Goal: Transaction & Acquisition: Purchase product/service

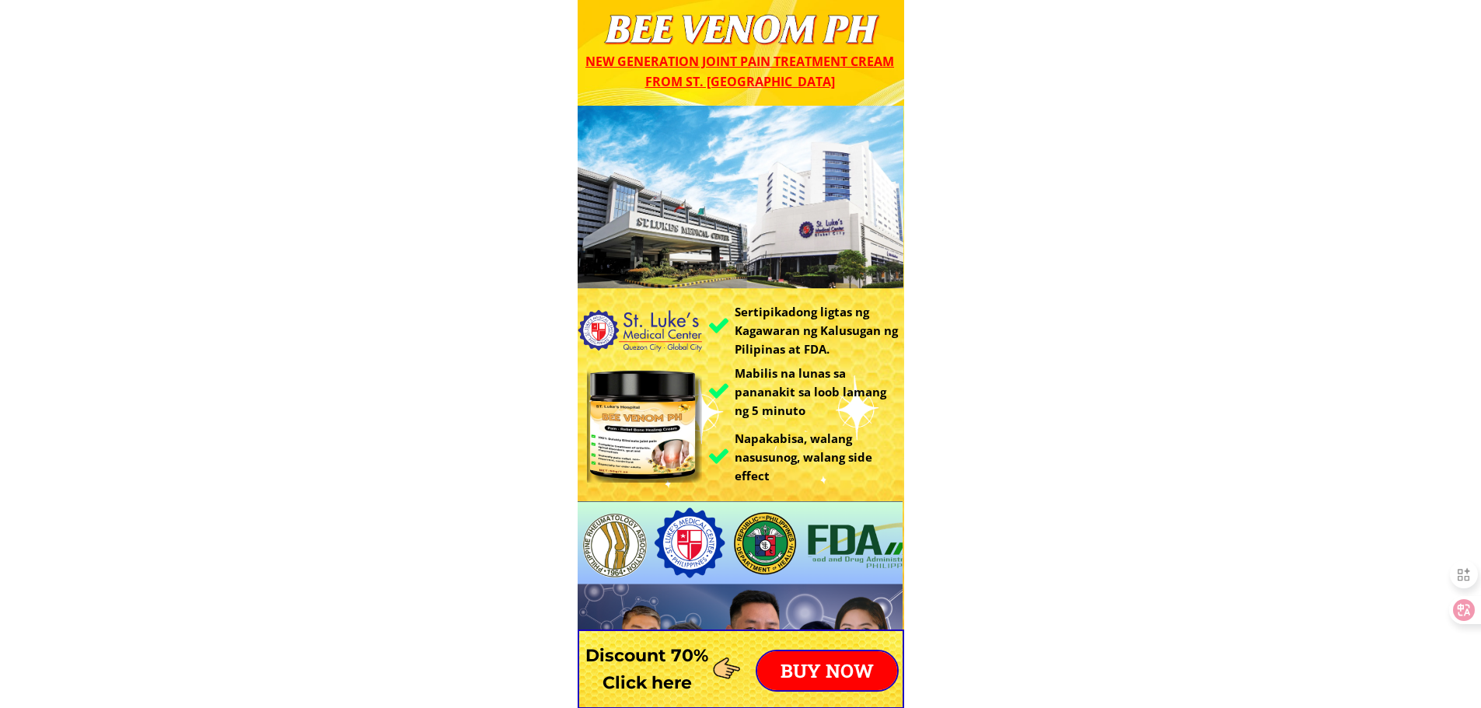
click at [857, 677] on p "BUY NOW" at bounding box center [827, 671] width 140 height 39
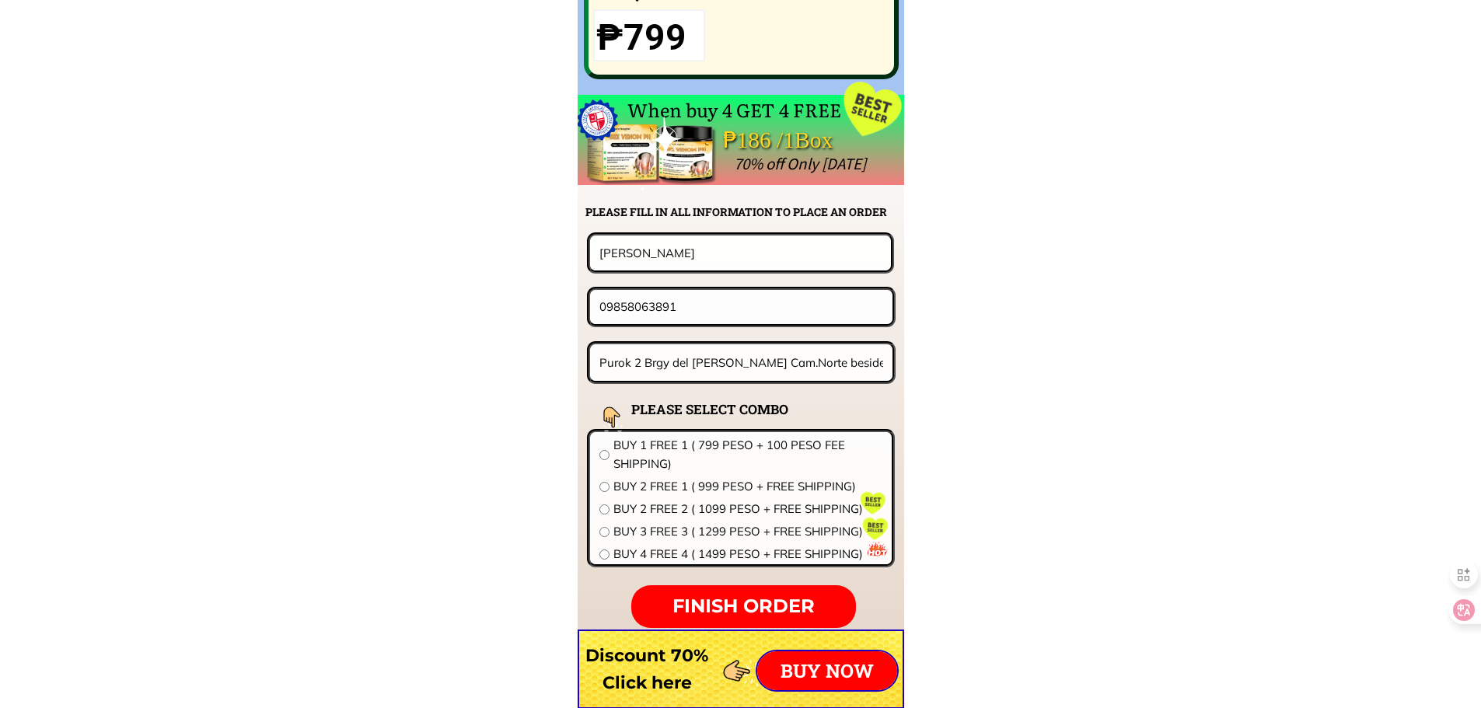
scroll to position [12201, 0]
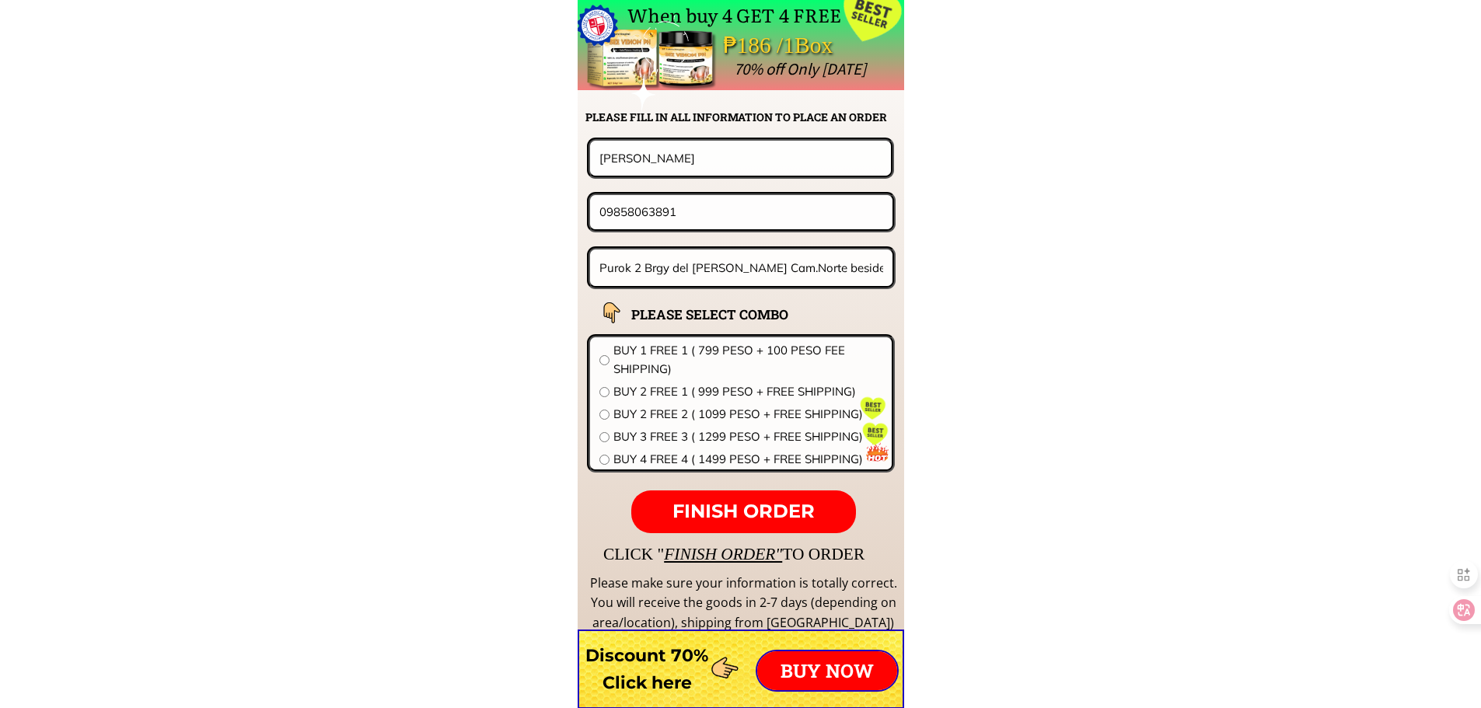
drag, startPoint x: 712, startPoint y: 170, endPoint x: 390, endPoint y: 166, distance: 321.9
paste input "[PERSON_NAME]"
type input "[PERSON_NAME]"
drag, startPoint x: 602, startPoint y: 218, endPoint x: 224, endPoint y: 218, distance: 377.9
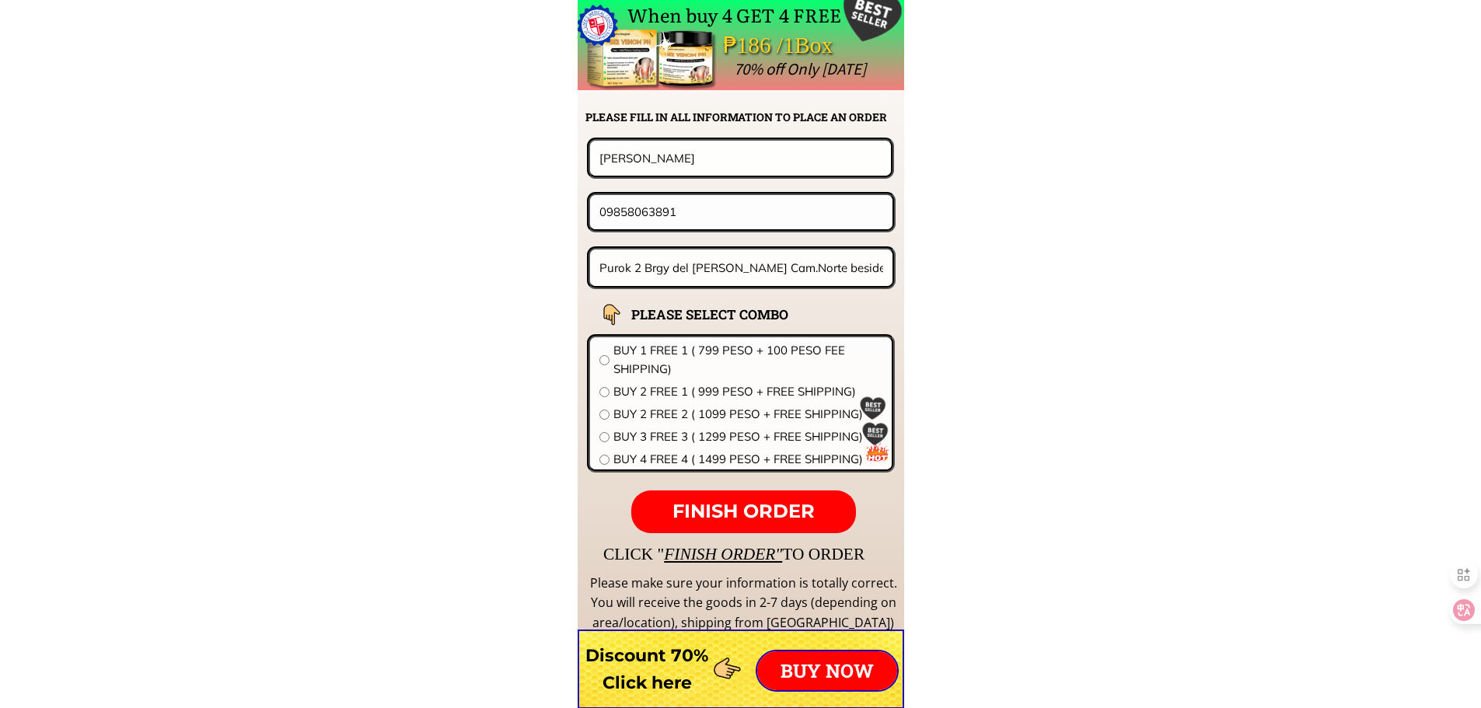
paste input "109350723100"
click at [608, 210] on input "109350723100" at bounding box center [742, 211] width 292 height 33
type input "09350723100"
click at [734, 259] on input "Purok 2 Brgy del Rosario Mercedes Cam.Norte beside brgy hall.ang" at bounding box center [742, 268] width 292 height 37
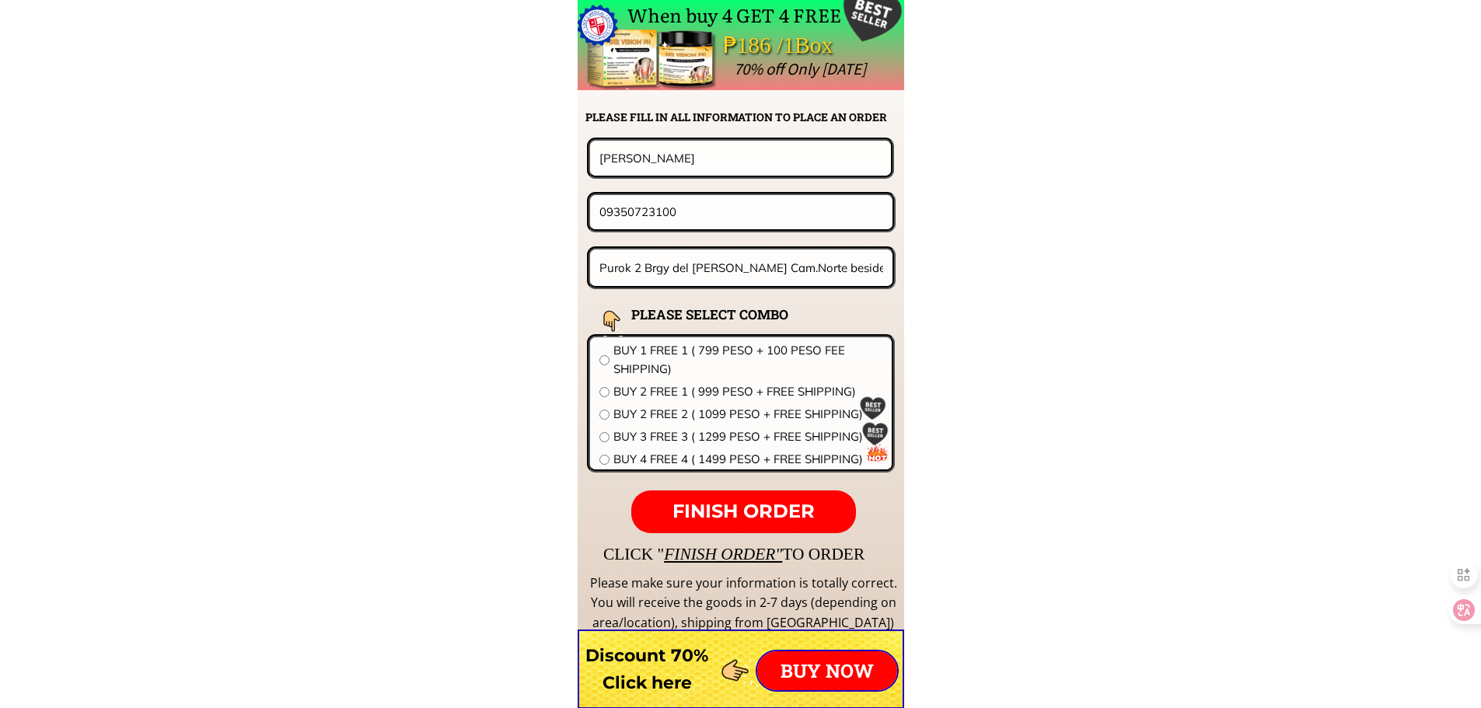
paste input "New pandan matalam north cotabto purok 3"
type input "New pandan matalam north cotabto purok 3"
click at [701, 357] on span "BUY 1 FREE 1 ( 799 PESO + 100 PESO FEE SHIPPING)" at bounding box center [748, 359] width 269 height 37
radio input "true"
click at [739, 487] on form "FINISH ORDER Jerry roduta 09350723100 New pandan matalam north cotabto purok 3 …" at bounding box center [644, 336] width 504 height 396
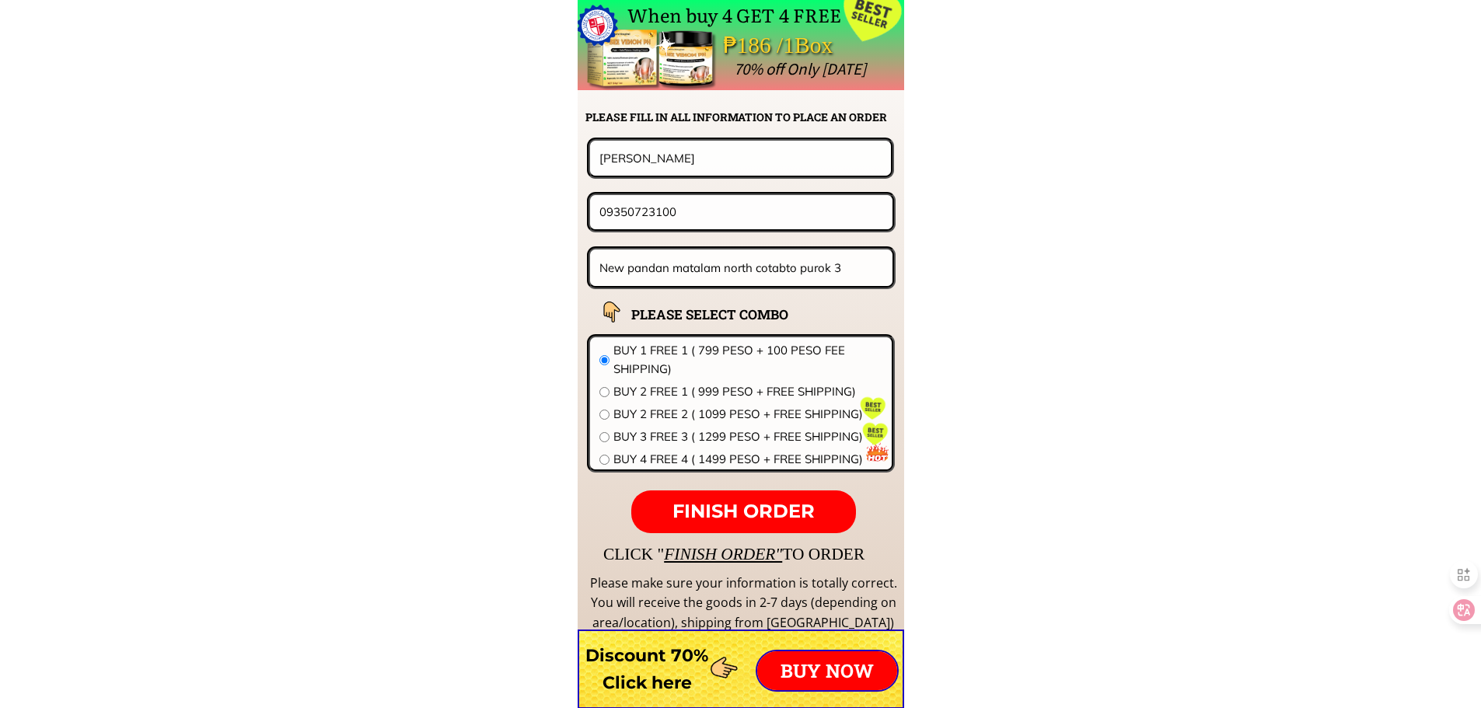
click at [743, 504] on span "FINISH ORDER" at bounding box center [744, 511] width 142 height 23
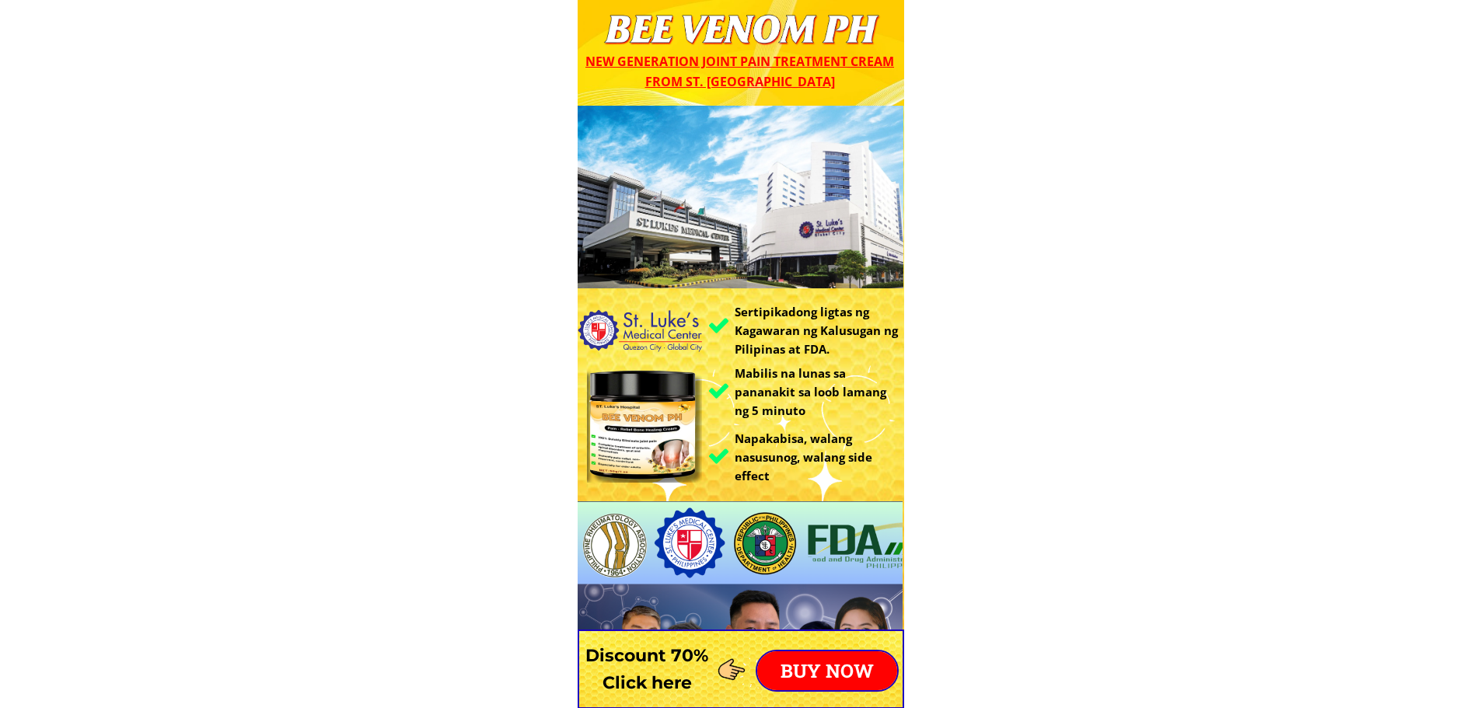
click at [837, 656] on p "BUY NOW" at bounding box center [827, 671] width 140 height 39
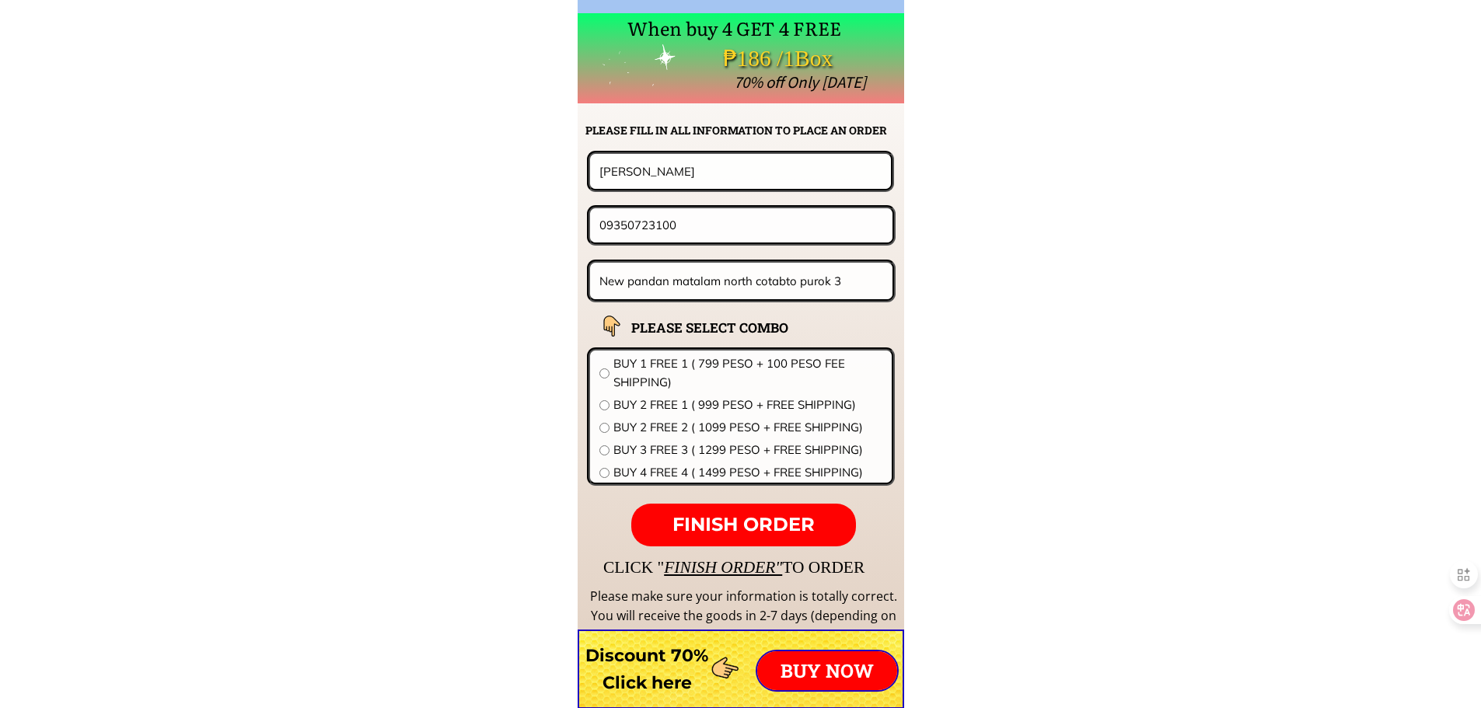
scroll to position [12201, 0]
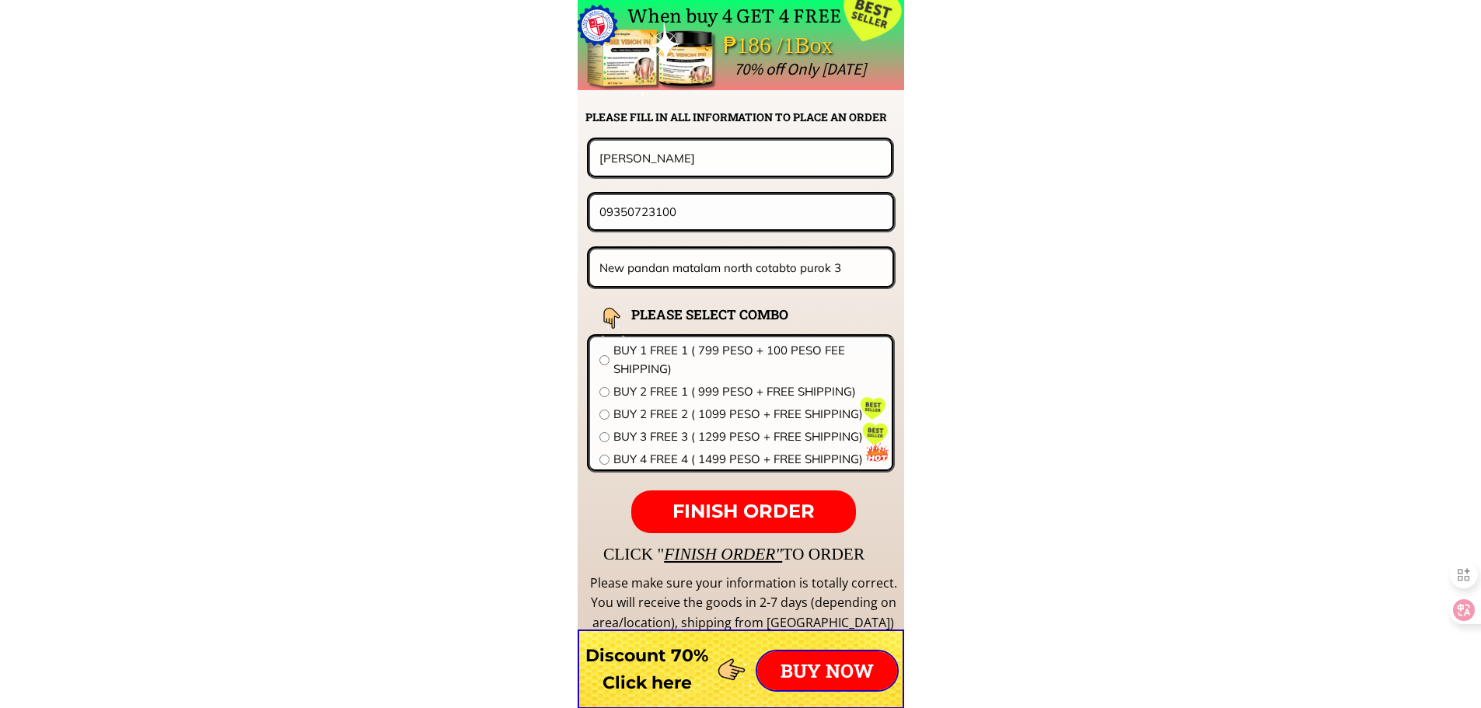
drag, startPoint x: 666, startPoint y: 204, endPoint x: 201, endPoint y: 177, distance: 466.5
paste input "64147221"
type input "09364147221"
click at [767, 139] on div "[PERSON_NAME]" at bounding box center [740, 158] width 307 height 40
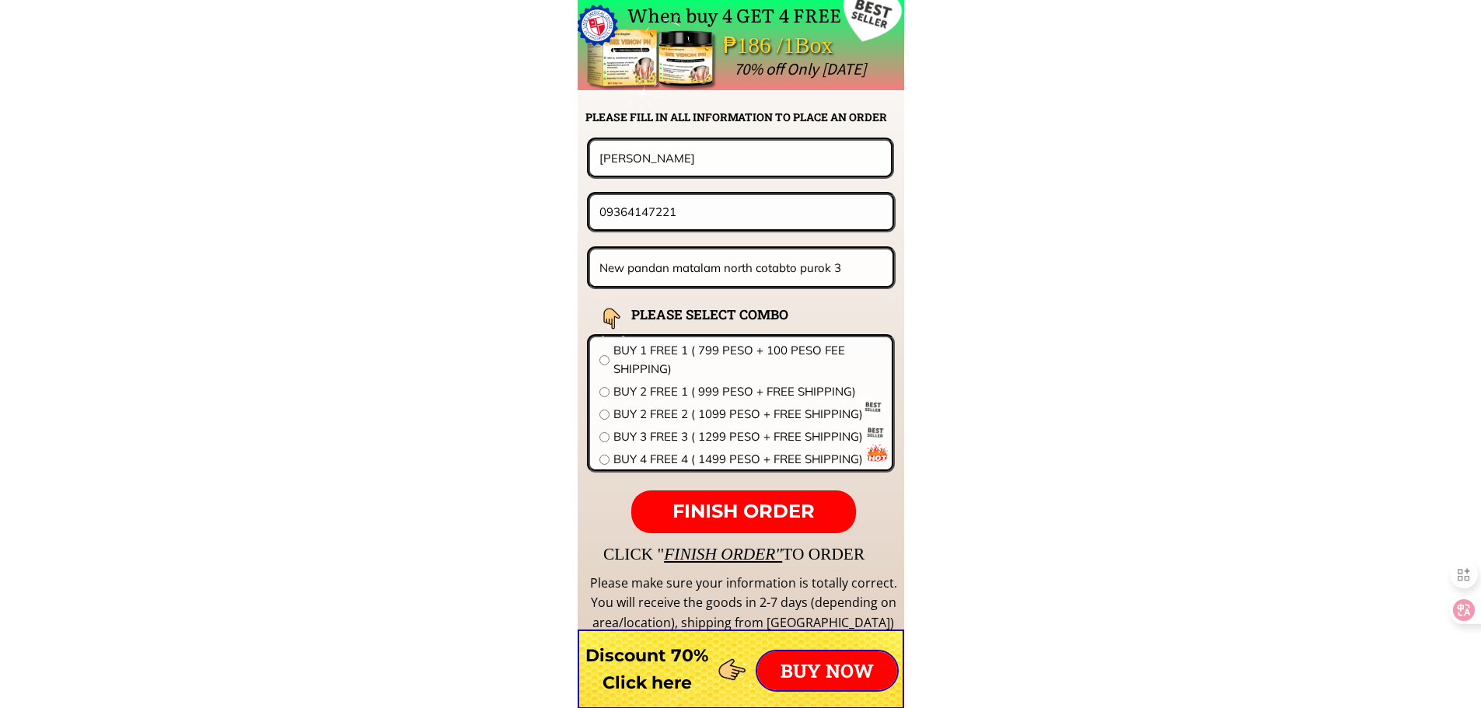
click at [767, 150] on input "[PERSON_NAME]" at bounding box center [741, 158] width 290 height 34
paste input "[PERSON_NAME] c/of [PERSON_NAME]"
type input "[PERSON_NAME] c/of [PERSON_NAME]"
click at [683, 271] on input "New pandan matalam north cotabto purok 3" at bounding box center [742, 268] width 292 height 37
paste input "Purok galingan brgy manorigao [GEOGRAPHIC_DATA] [GEOGRAPHIC_DATA]"
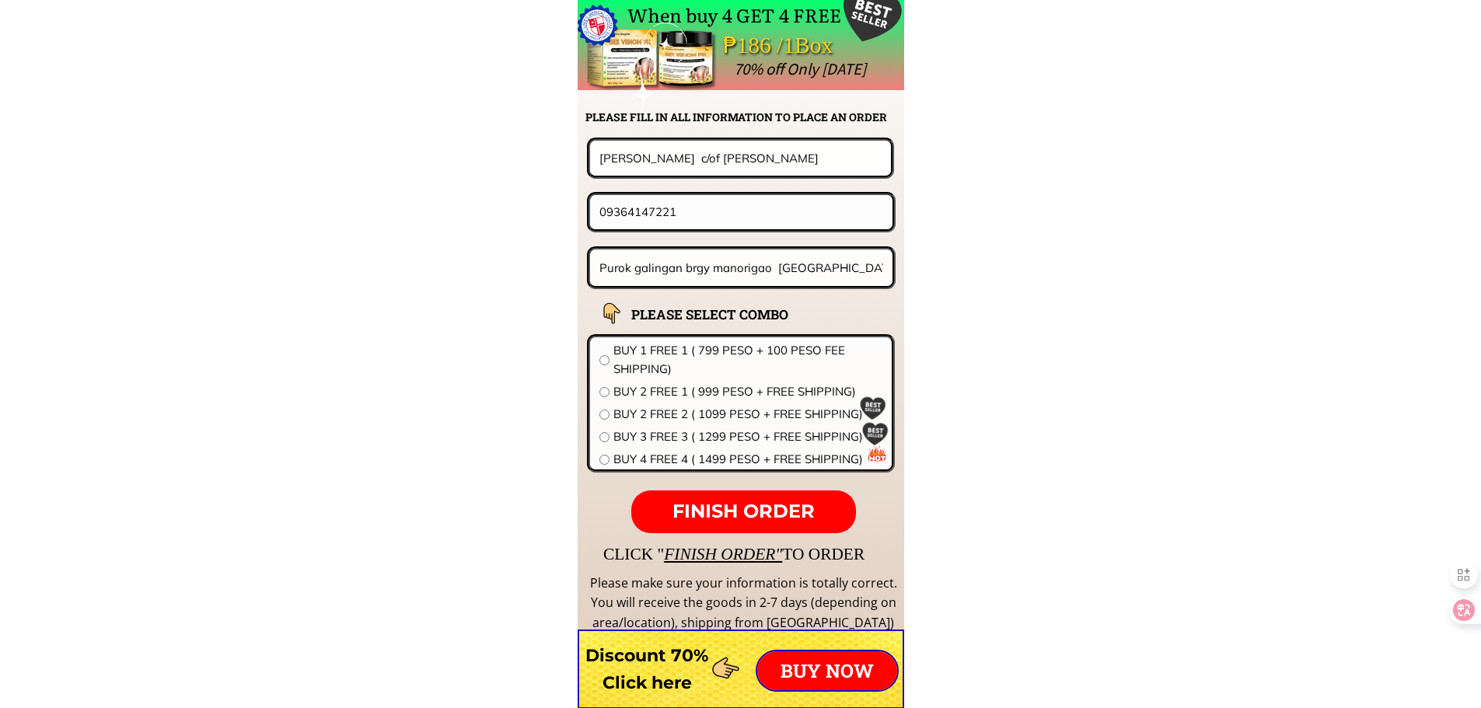
scroll to position [0, 14]
type input "Purok galingan brgy manorigao [GEOGRAPHIC_DATA] [GEOGRAPHIC_DATA]"
click at [666, 388] on span "BUY 2 FREE 1 ( 999 PESO + FREE SHIPPING)" at bounding box center [748, 392] width 269 height 19
radio input "true"
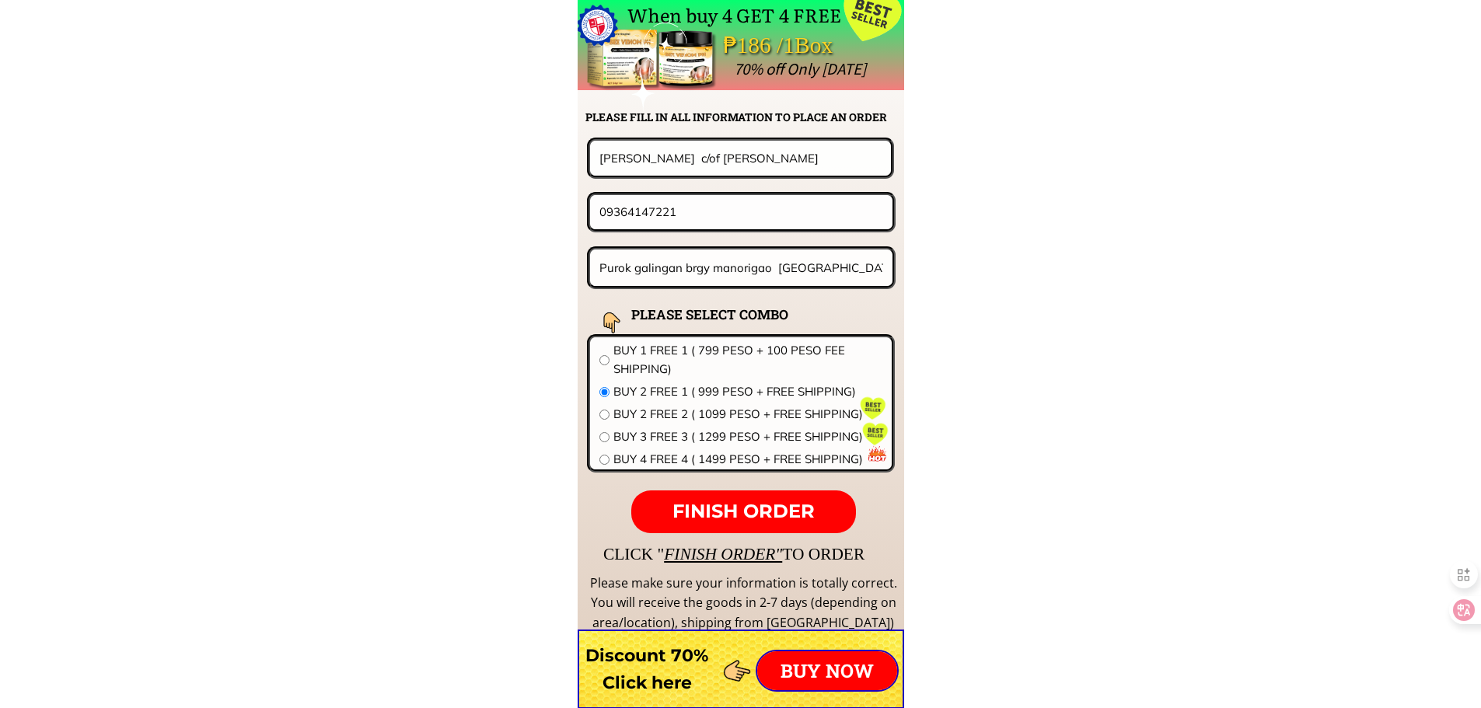
click at [750, 510] on span "FINISH ORDER" at bounding box center [744, 511] width 142 height 23
